Goal: Task Accomplishment & Management: Complete application form

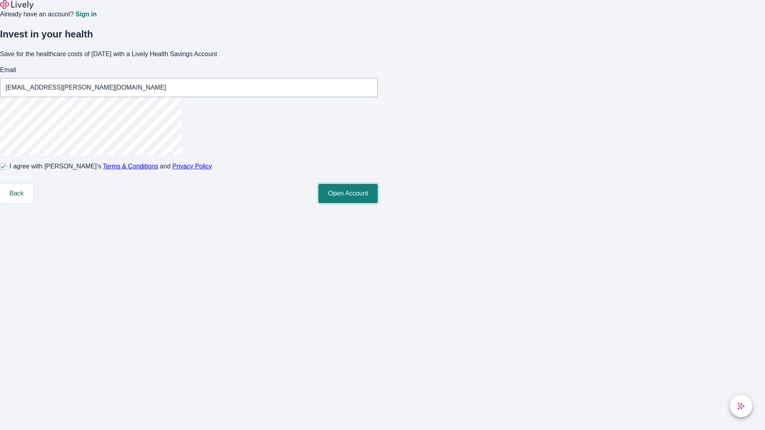
click at [378, 203] on button "Open Account" at bounding box center [347, 193] width 59 height 19
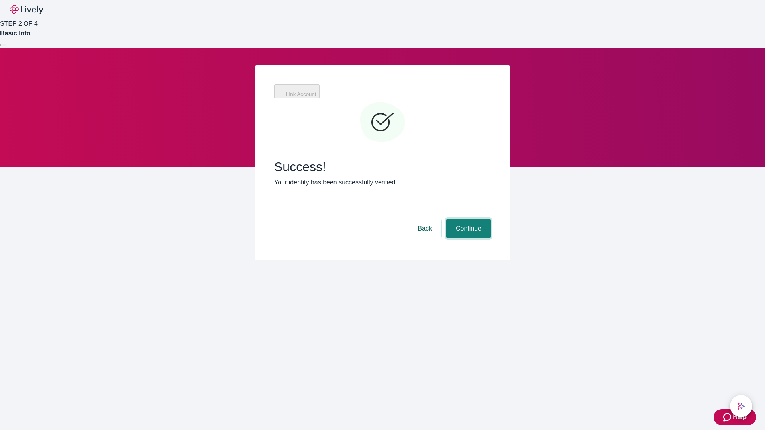
click at [467, 219] on button "Continue" at bounding box center [468, 228] width 45 height 19
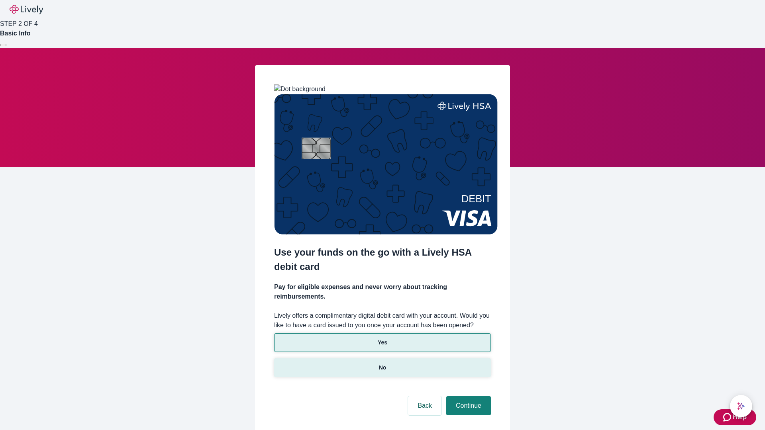
click at [382, 364] on p "No" at bounding box center [383, 368] width 8 height 8
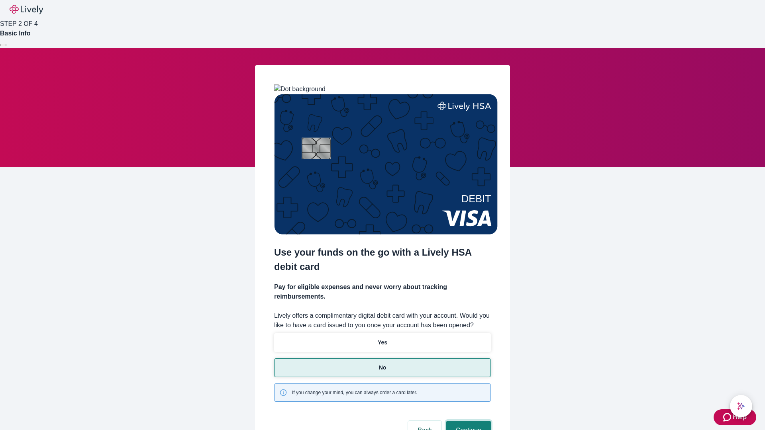
click at [467, 421] on button "Continue" at bounding box center [468, 430] width 45 height 19
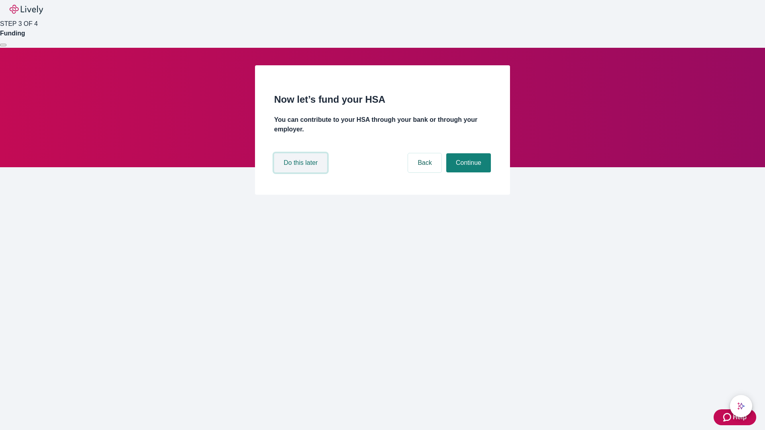
click at [302, 173] on button "Do this later" at bounding box center [300, 162] width 53 height 19
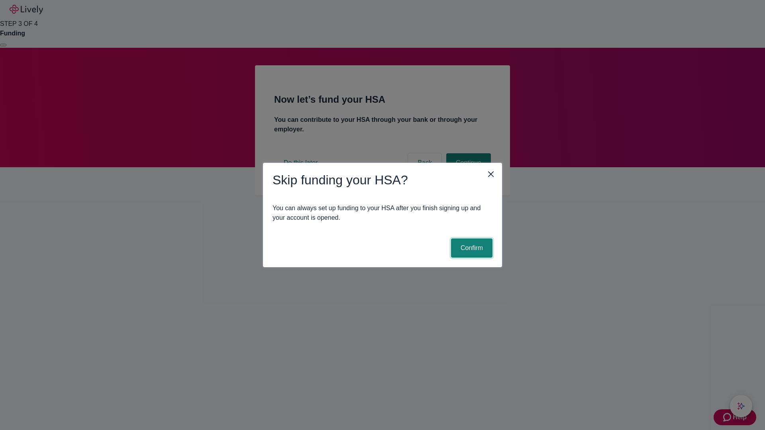
click at [471, 248] on button "Confirm" at bounding box center [471, 248] width 41 height 19
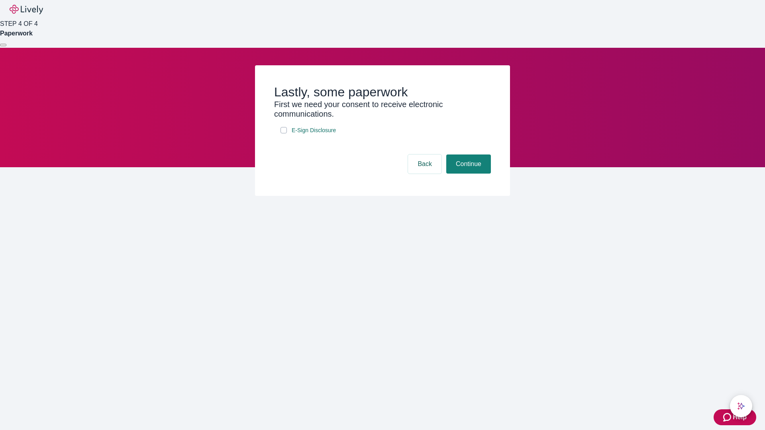
click at [284, 133] on input "E-Sign Disclosure" at bounding box center [284, 130] width 6 height 6
checkbox input "true"
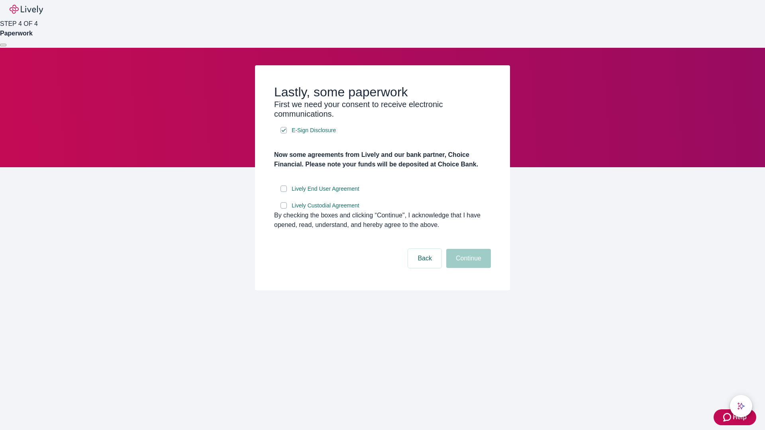
click at [284, 192] on input "Lively End User Agreement" at bounding box center [284, 189] width 6 height 6
checkbox input "true"
click at [284, 209] on input "Lively Custodial Agreement" at bounding box center [284, 205] width 6 height 6
checkbox input "true"
click at [467, 268] on button "Continue" at bounding box center [468, 258] width 45 height 19
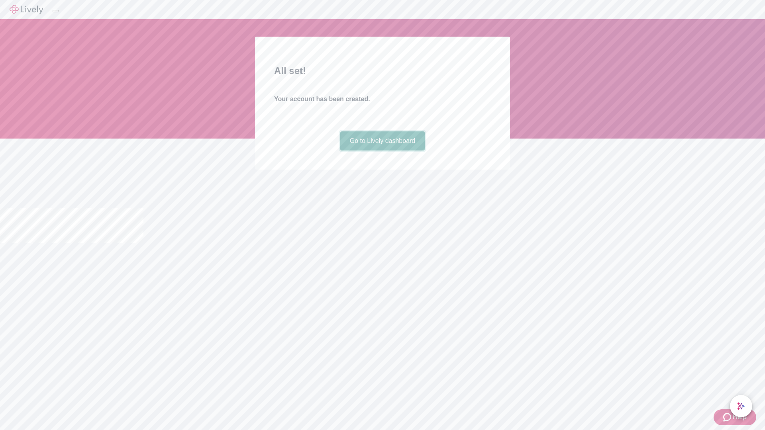
click at [382, 151] on link "Go to Lively dashboard" at bounding box center [382, 140] width 85 height 19
